Goal: Task Accomplishment & Management: Manage account settings

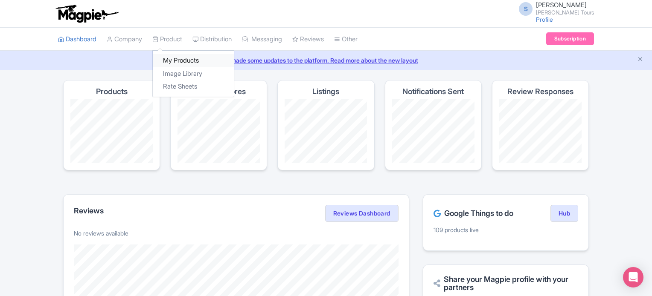
click at [176, 58] on link "My Products" at bounding box center [193, 60] width 81 height 13
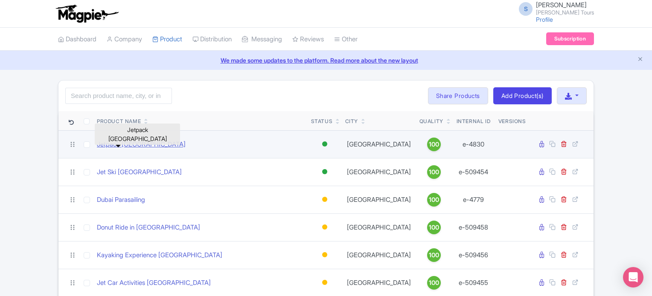
click at [124, 144] on link "Jetpack Dubai" at bounding box center [141, 145] width 89 height 10
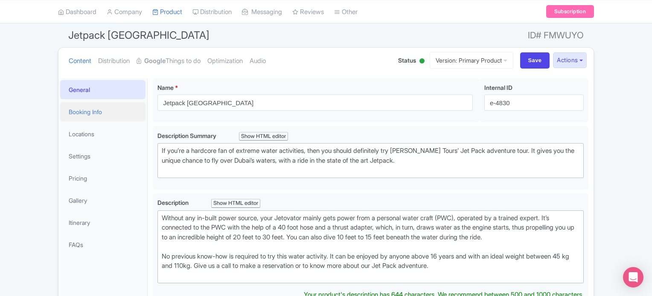
scroll to position [85, 0]
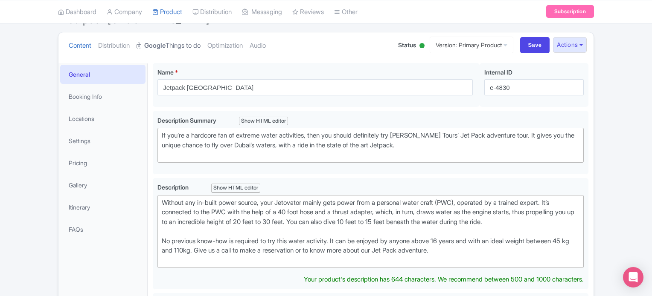
click at [171, 47] on link "Google Things to do" at bounding box center [169, 45] width 64 height 27
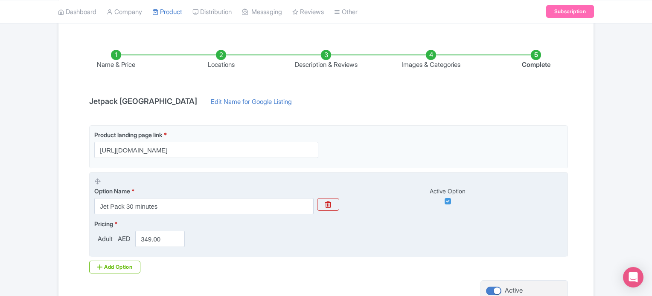
scroll to position [171, 0]
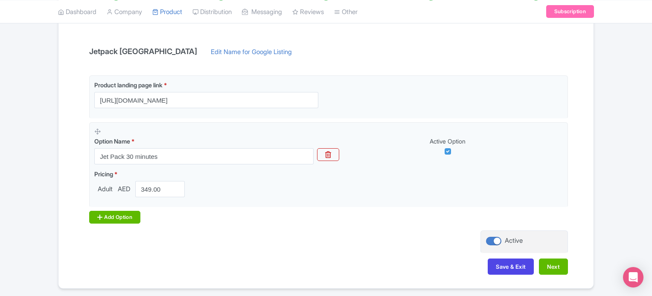
click at [116, 217] on div "Add Option" at bounding box center [114, 217] width 51 height 13
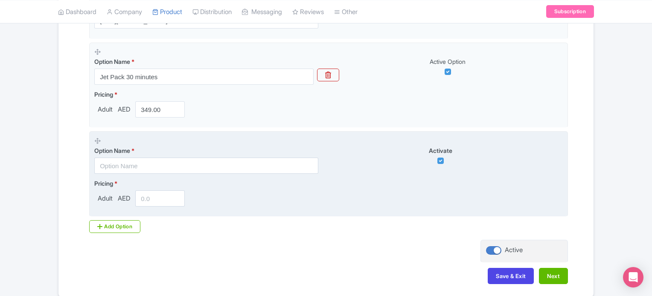
scroll to position [256, 0]
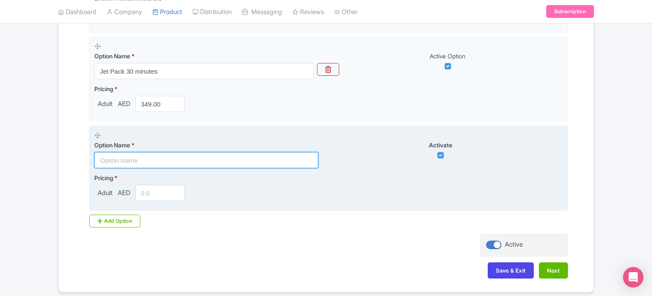
click at [180, 160] on input "text" at bounding box center [206, 160] width 224 height 16
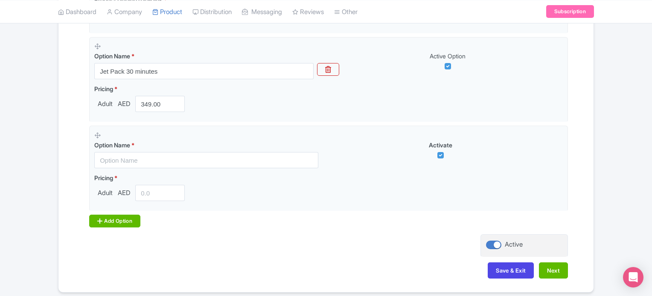
click at [101, 221] on icon at bounding box center [99, 221] width 5 height 7
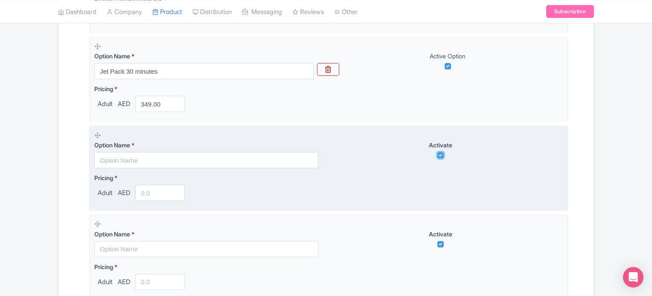
click at [440, 153] on input "checkbox" at bounding box center [440, 155] width 6 height 6
checkbox input "false"
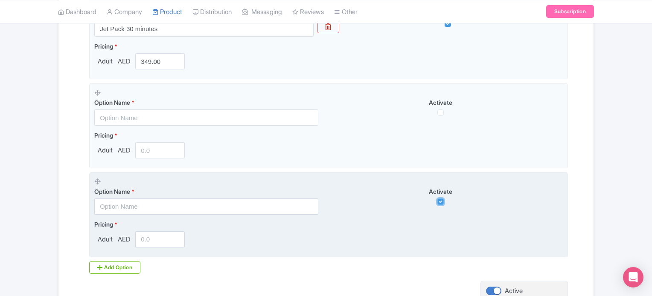
click at [438, 201] on input "checkbox" at bounding box center [440, 202] width 6 height 6
checkbox input "false"
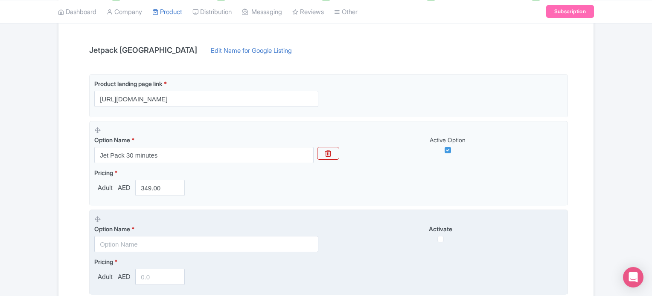
scroll to position [171, 0]
click at [362, 241] on div "Activate" at bounding box center [445, 235] width 234 height 18
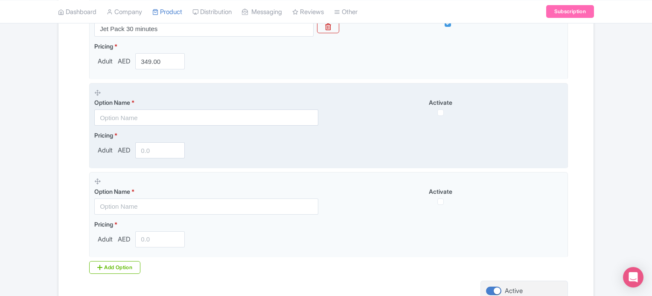
click at [343, 146] on div "Pricing * Adult AED" at bounding box center [328, 145] width 468 height 28
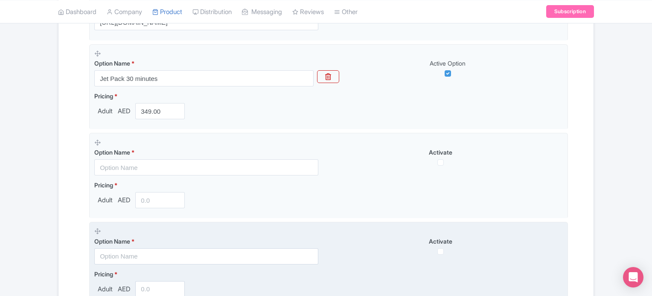
scroll to position [121, 0]
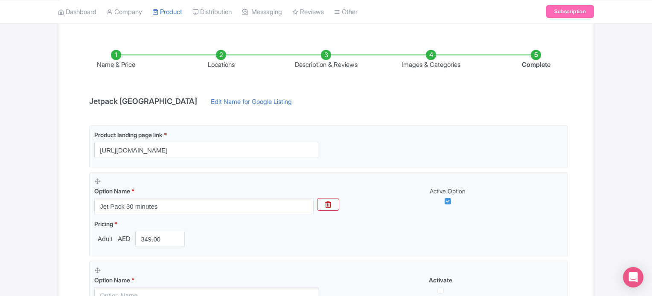
click at [121, 103] on h4 "Jetpack [GEOGRAPHIC_DATA]" at bounding box center [143, 101] width 118 height 9
click at [103, 90] on div "Name & Price Locations Description & Reviews Images & Categories Complete Jetpa…" at bounding box center [326, 272] width 525 height 479
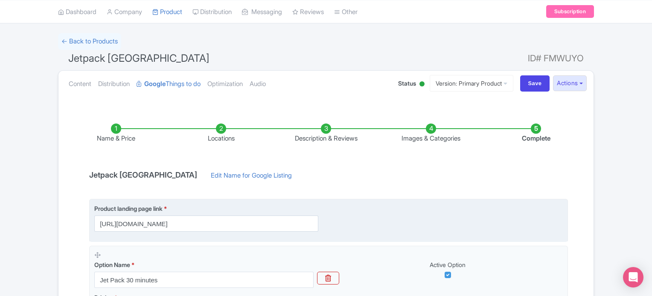
scroll to position [0, 0]
